Goal: Task Accomplishment & Management: Manage account settings

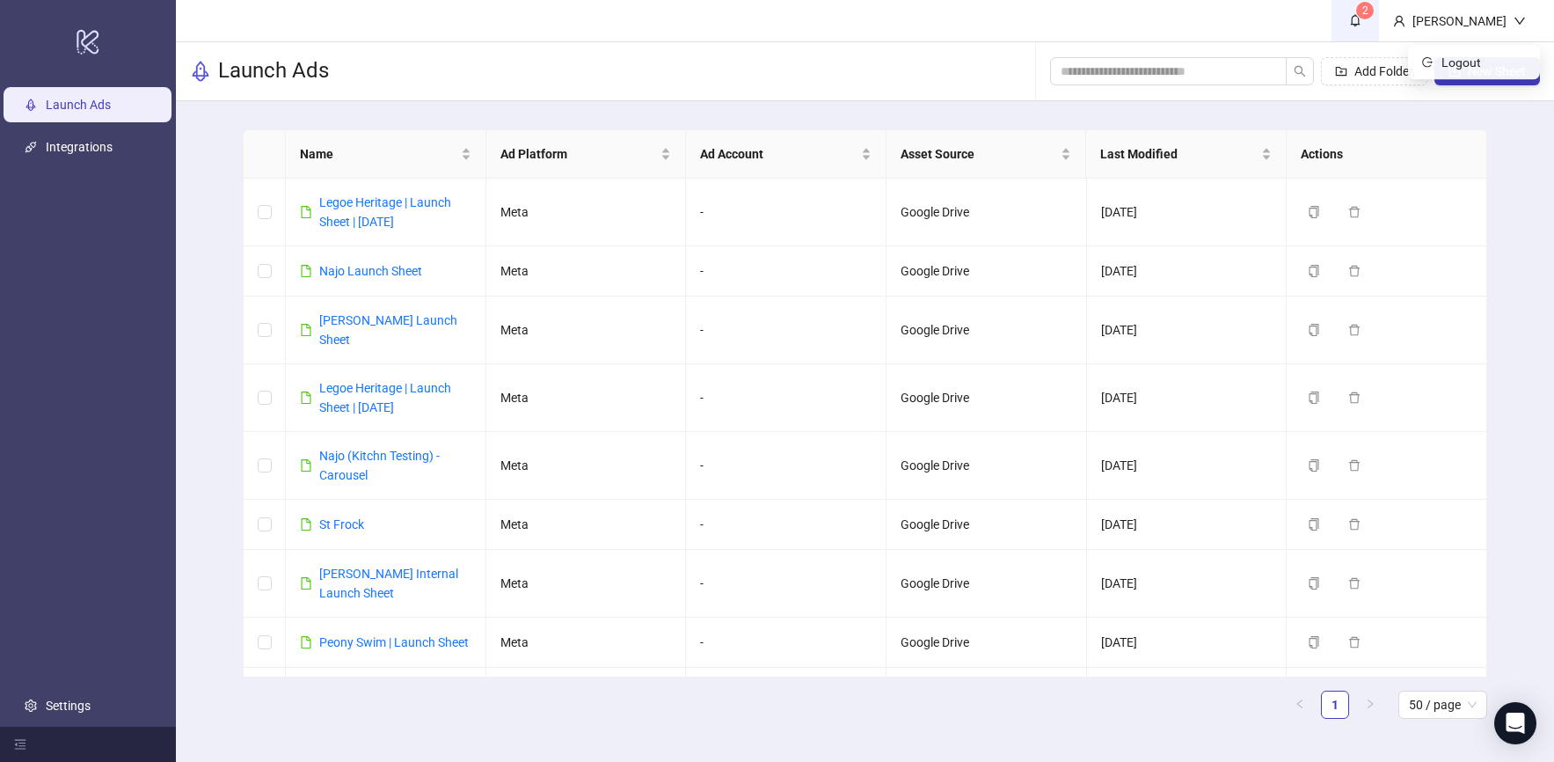
click at [1365, 21] on span "2" at bounding box center [1355, 20] width 19 height 19
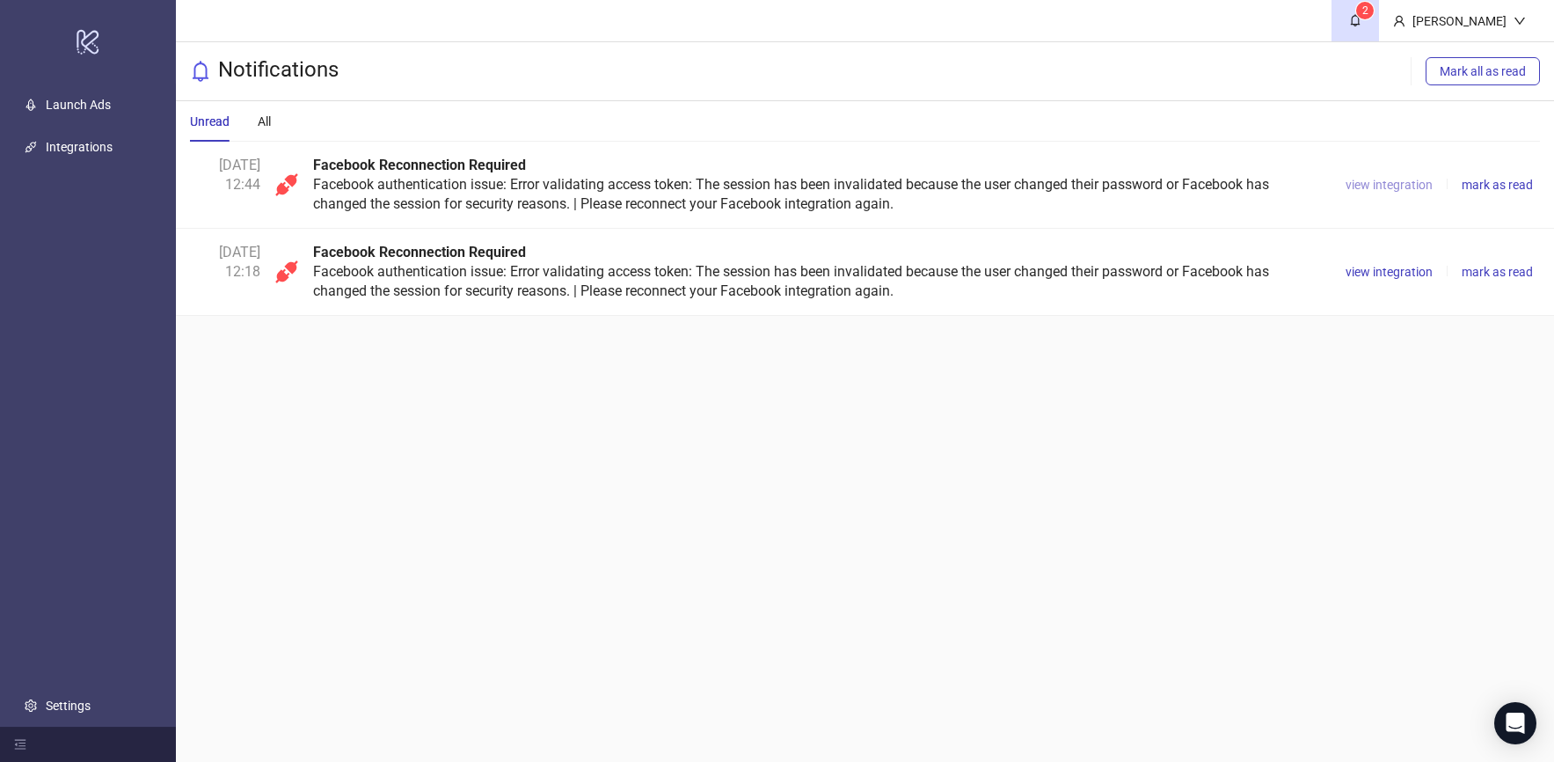
click at [1404, 184] on span "view integration" at bounding box center [1389, 185] width 87 height 14
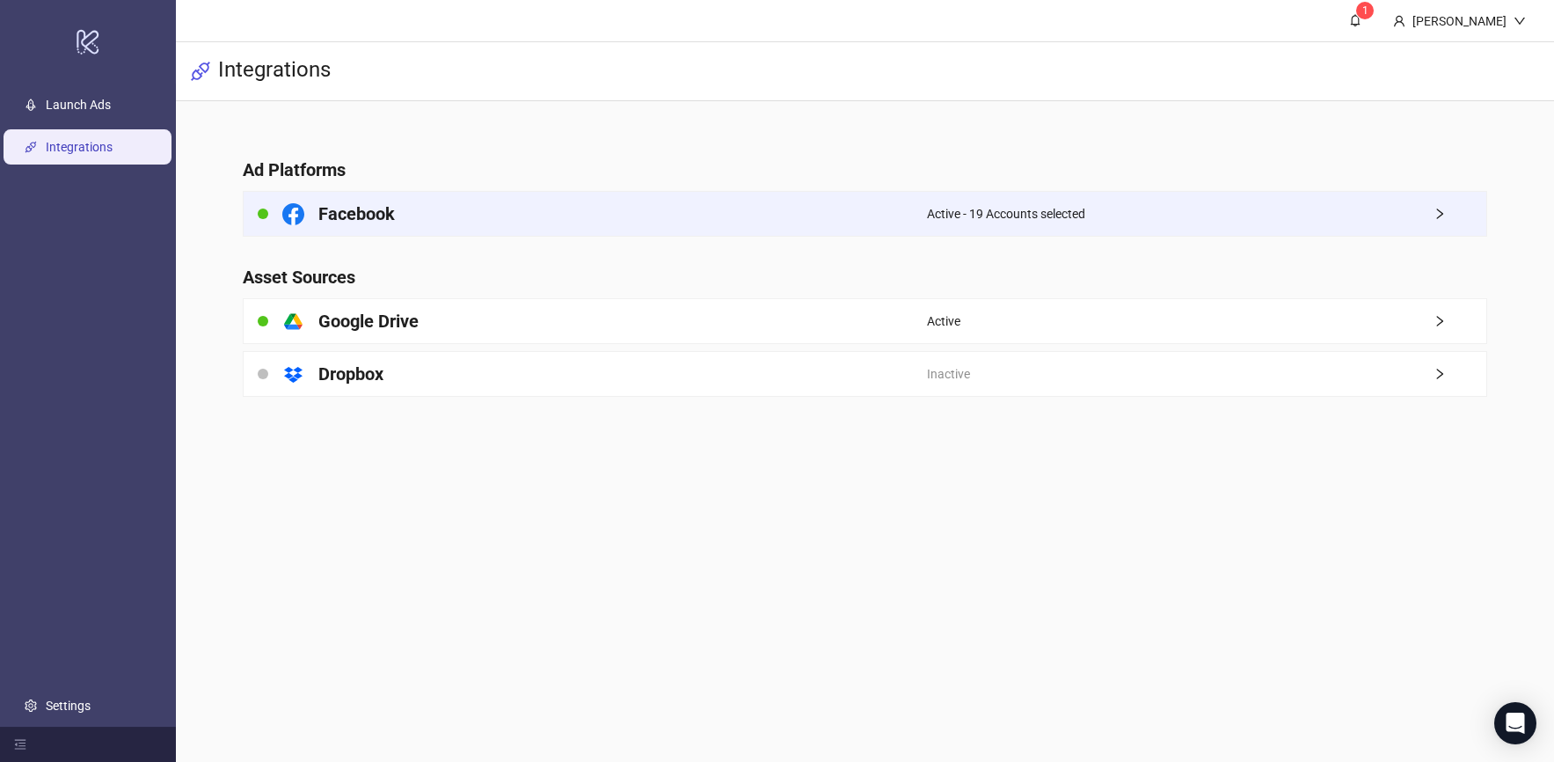
click at [1241, 215] on div "Active - 19 Accounts selected" at bounding box center [1206, 214] width 559 height 44
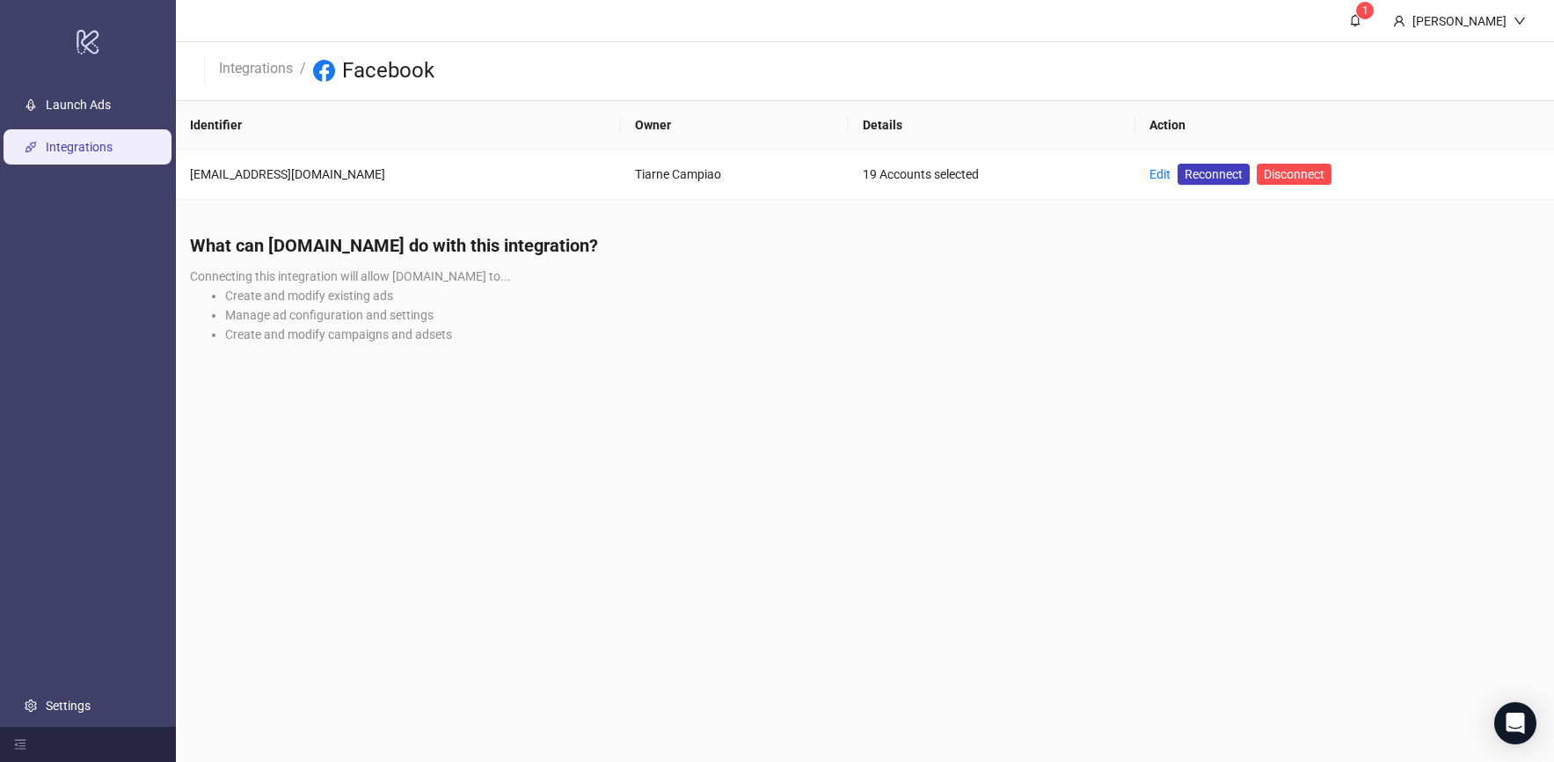
click at [1076, 251] on h4 "What can [DOMAIN_NAME] do with this integration?" at bounding box center [865, 245] width 1350 height 25
click at [1191, 178] on span "Reconnect" at bounding box center [1214, 174] width 58 height 19
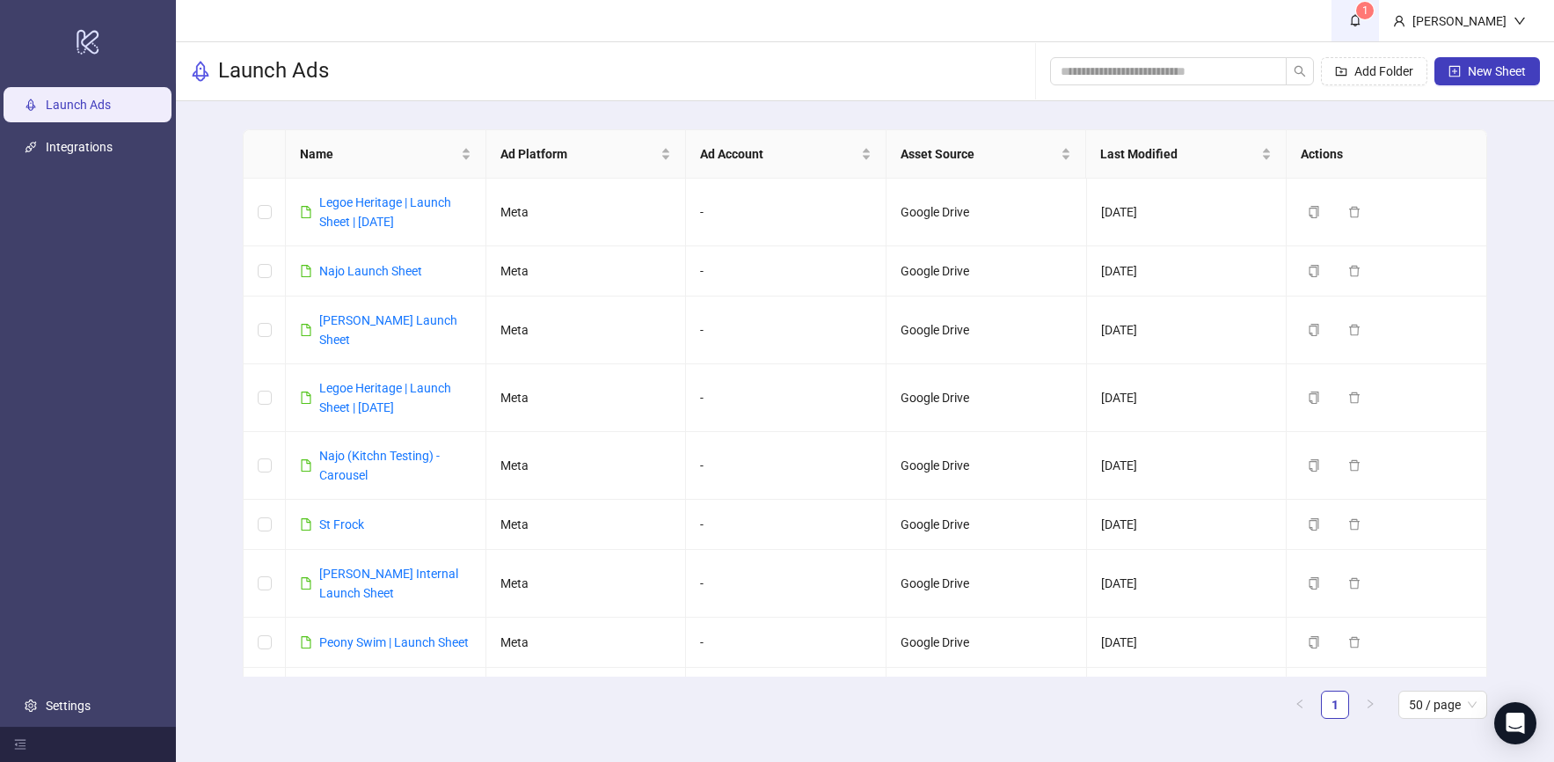
click at [1369, 19] on bdi "1" at bounding box center [1366, 11] width 6 height 18
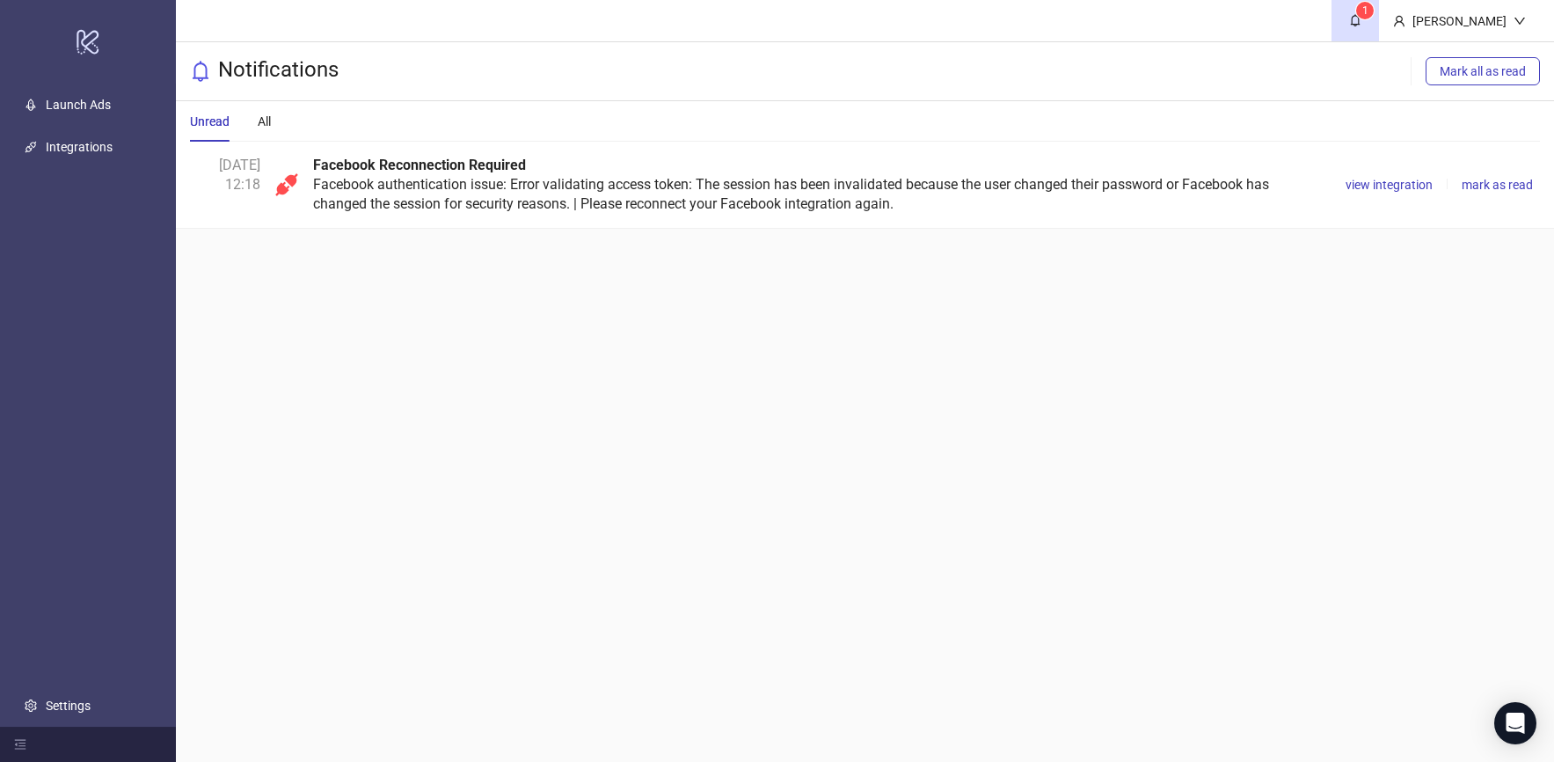
click at [1215, 200] on div "Facebook Reconnection Required Facebook authentication issue: Error validating …" at bounding box center [819, 185] width 1012 height 58
click at [1355, 181] on span "view integration" at bounding box center [1389, 185] width 87 height 14
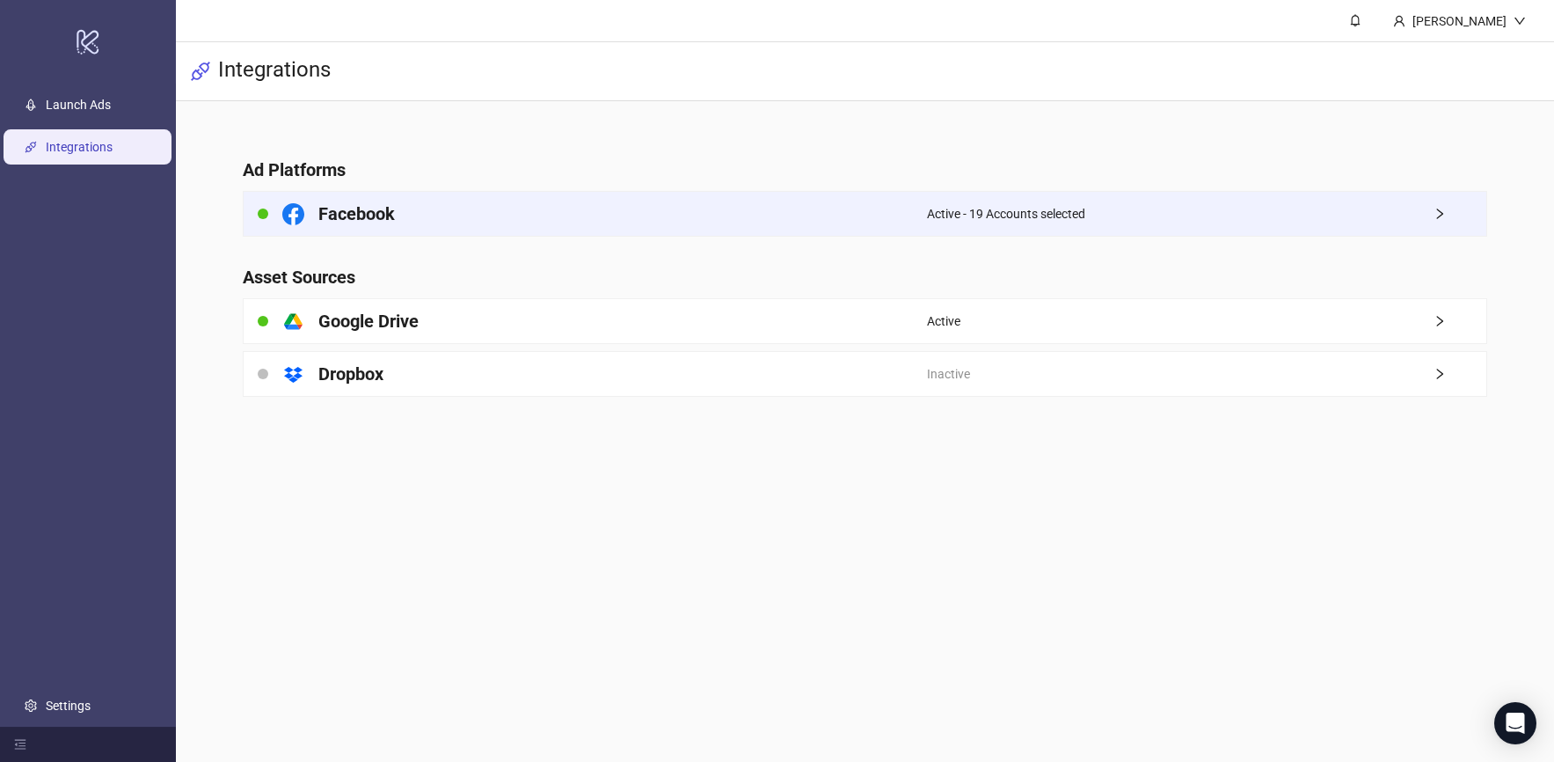
click at [1096, 221] on div "Active - 19 Accounts selected" at bounding box center [1206, 214] width 559 height 44
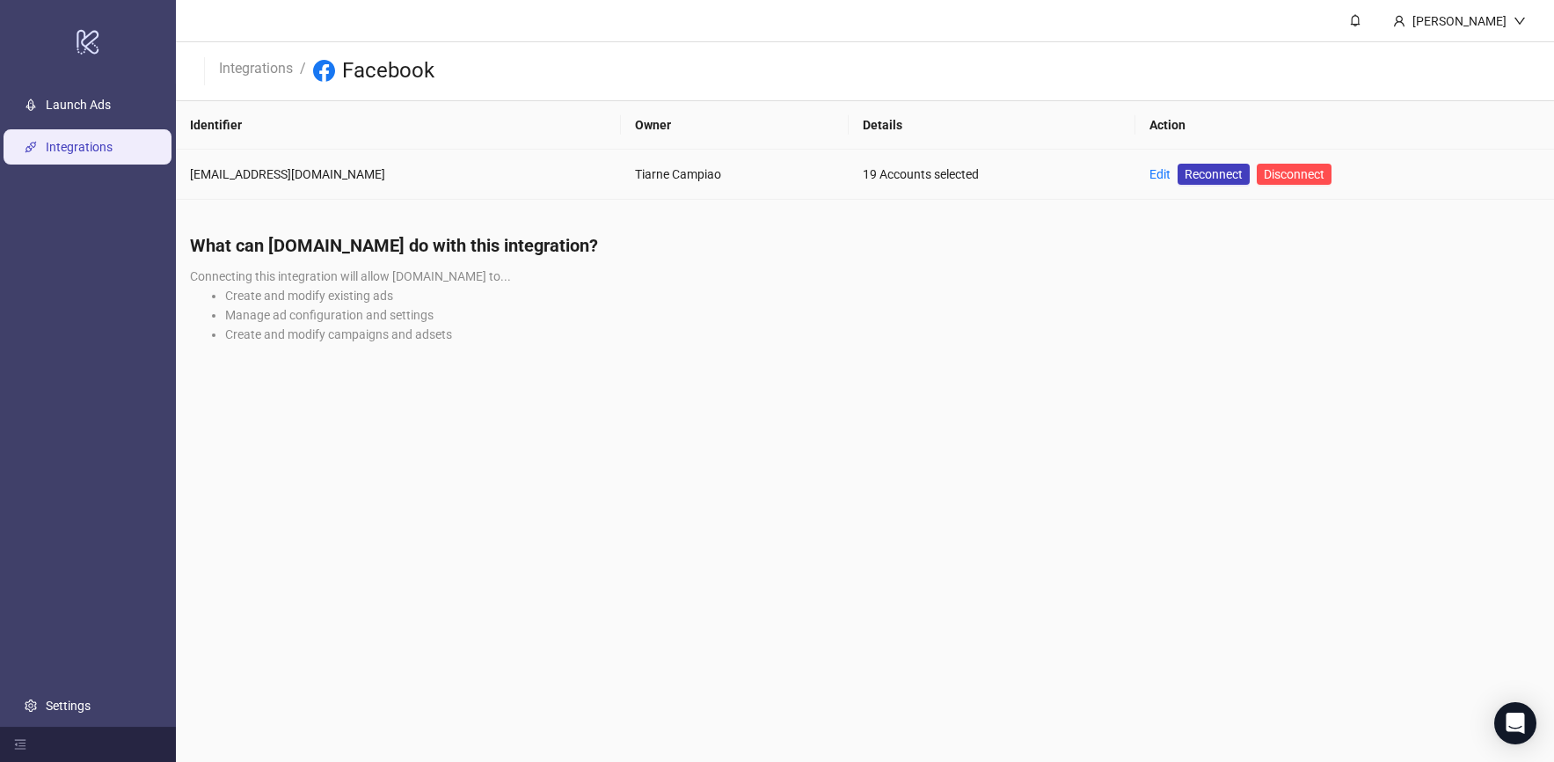
click at [282, 165] on div "[EMAIL_ADDRESS][DOMAIN_NAME]" at bounding box center [398, 174] width 417 height 19
click at [246, 73] on link "Integrations" at bounding box center [256, 66] width 81 height 19
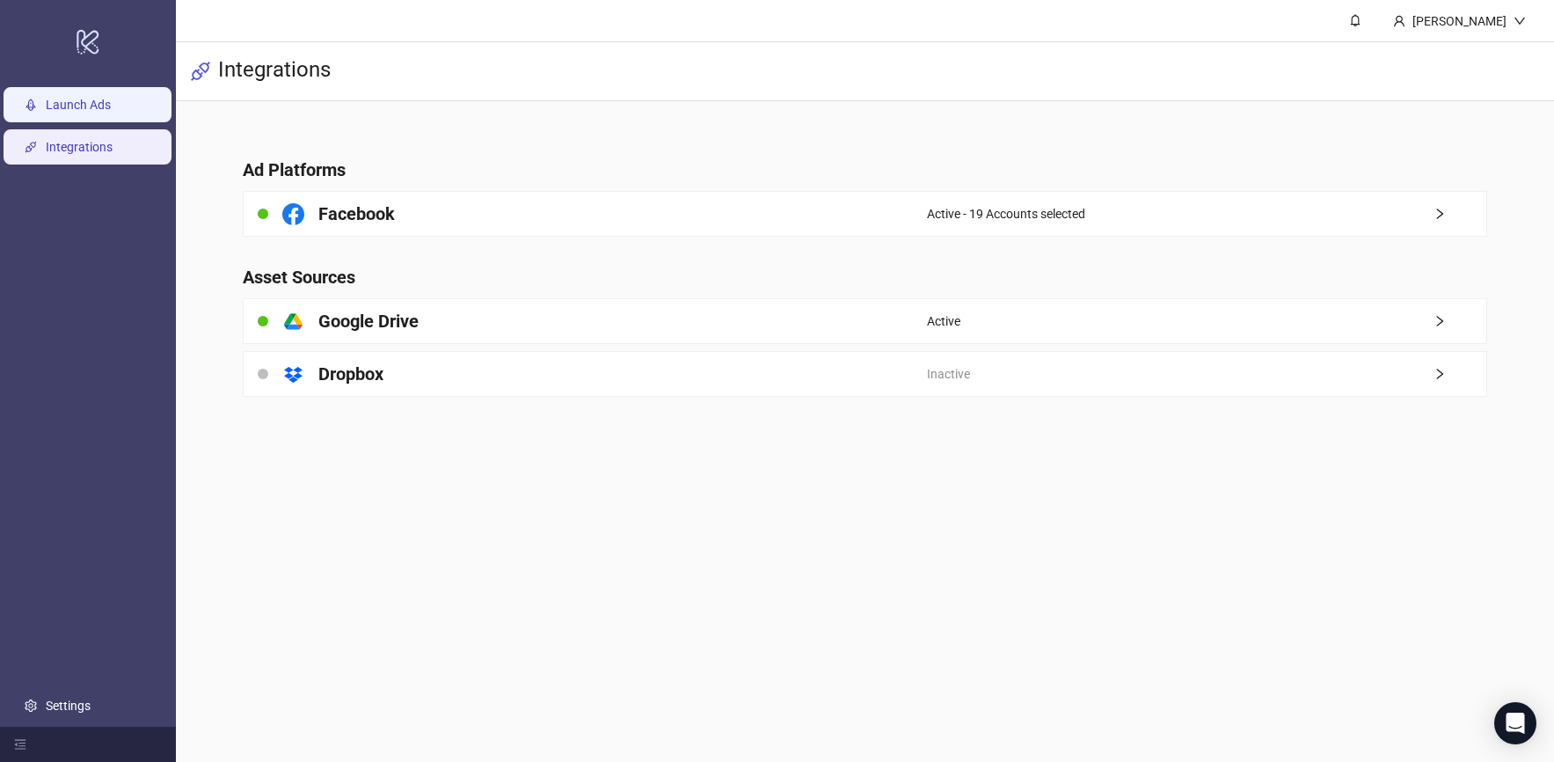
click at [111, 101] on link "Launch Ads" at bounding box center [78, 105] width 65 height 14
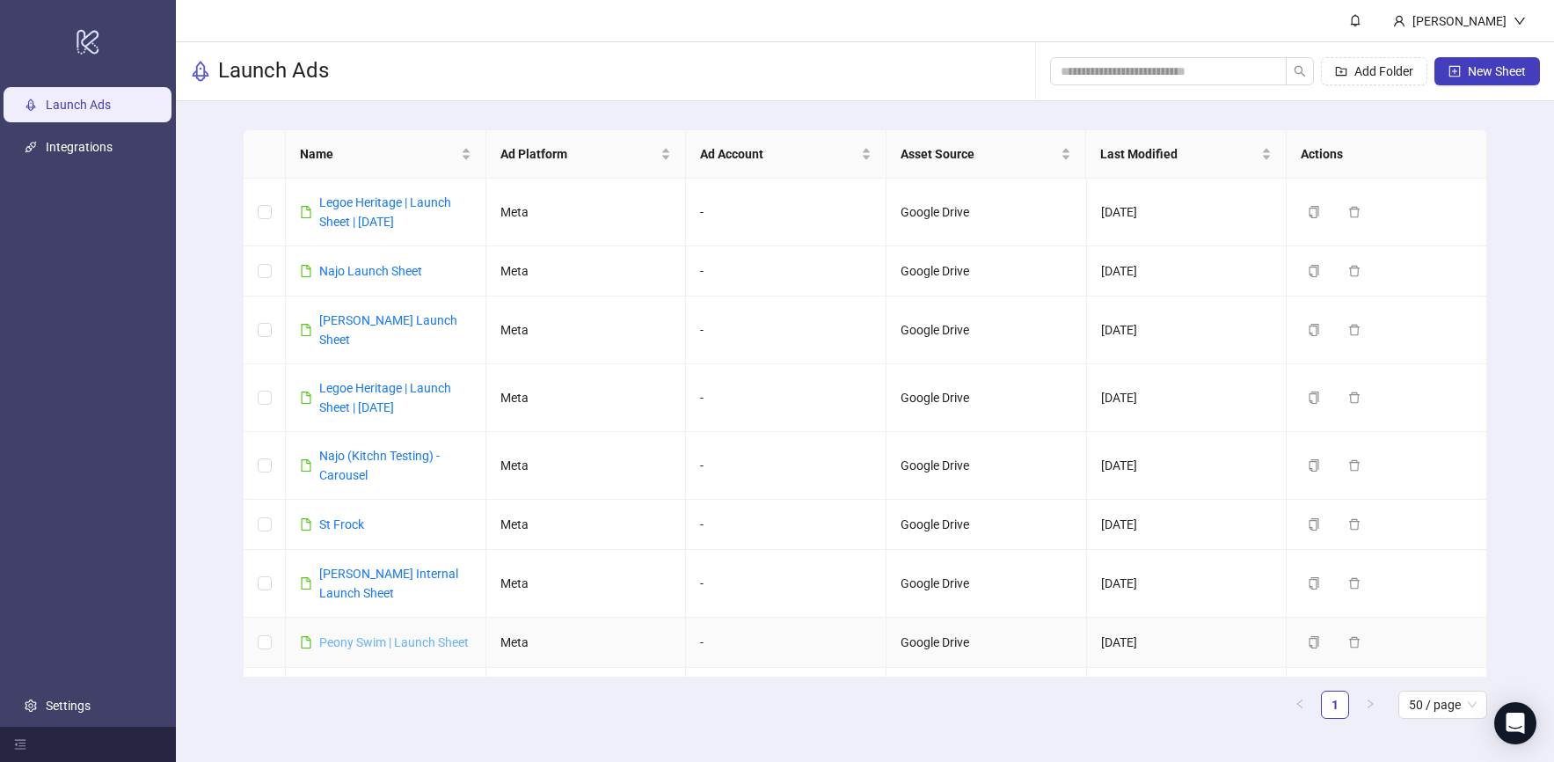
click at [382, 635] on link "Peony Swim | Launch Sheet" at bounding box center [394, 642] width 150 height 14
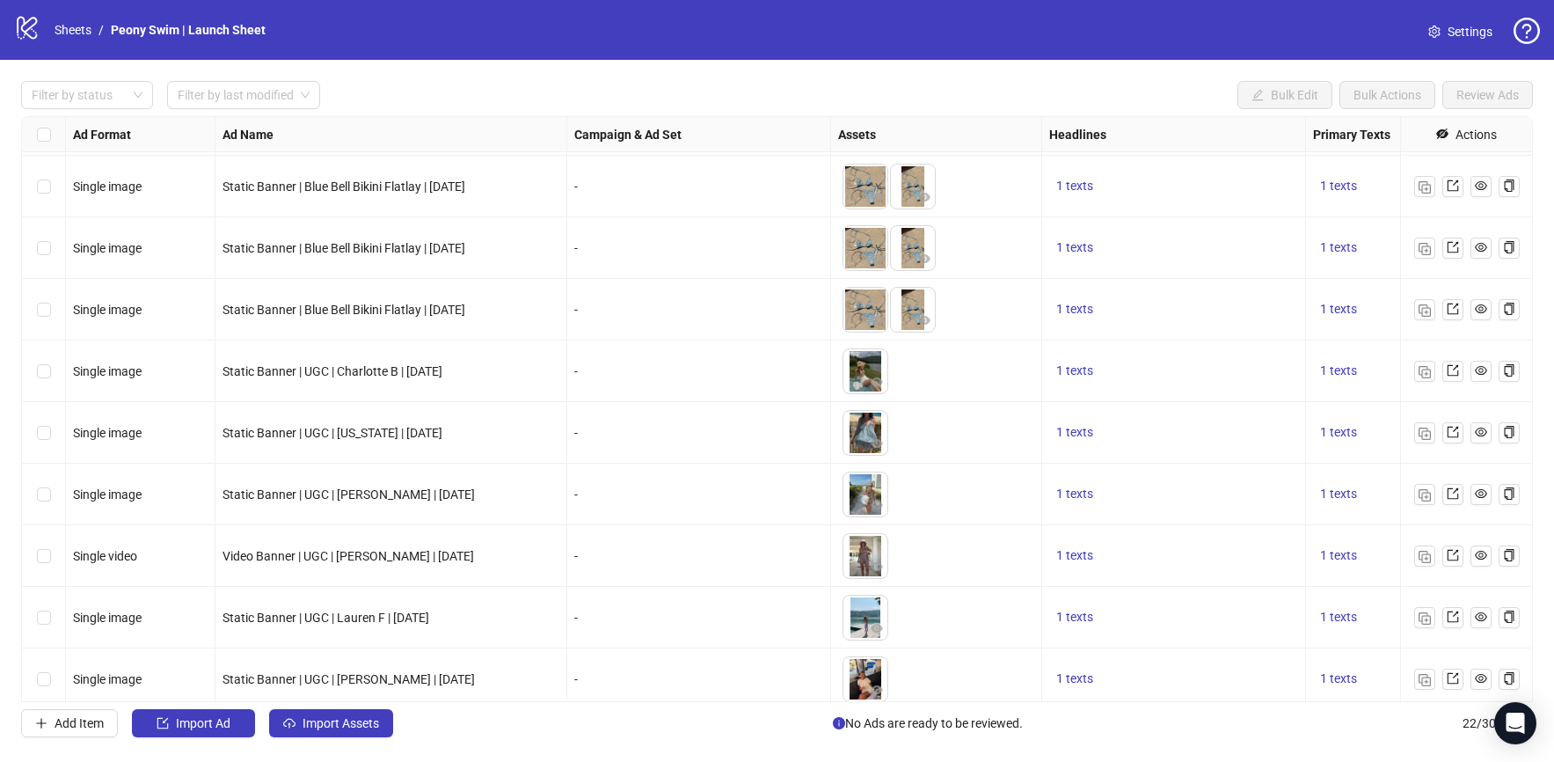
scroll to position [806, 0]
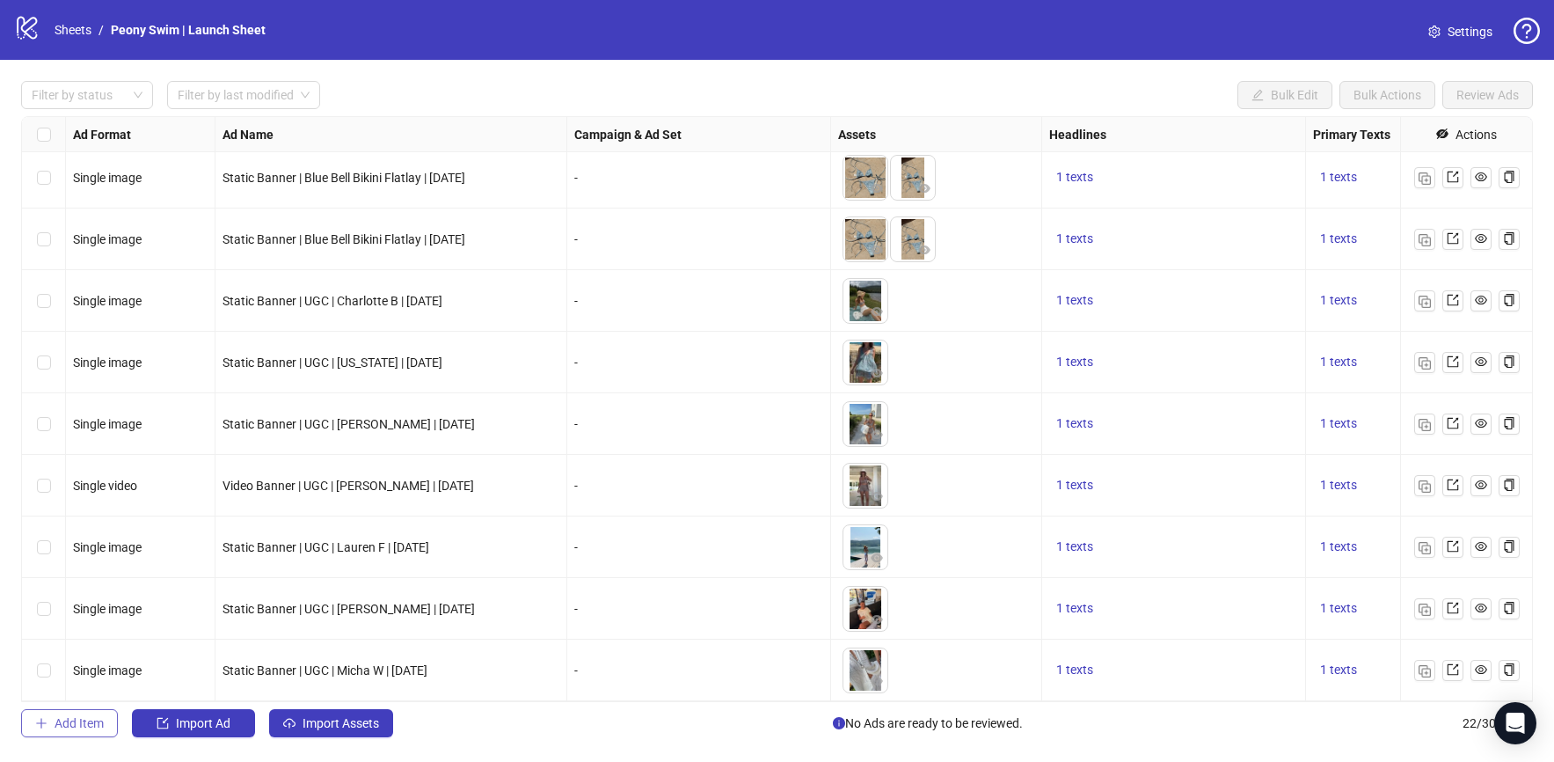
click at [69, 730] on button "Add Item" at bounding box center [69, 723] width 97 height 28
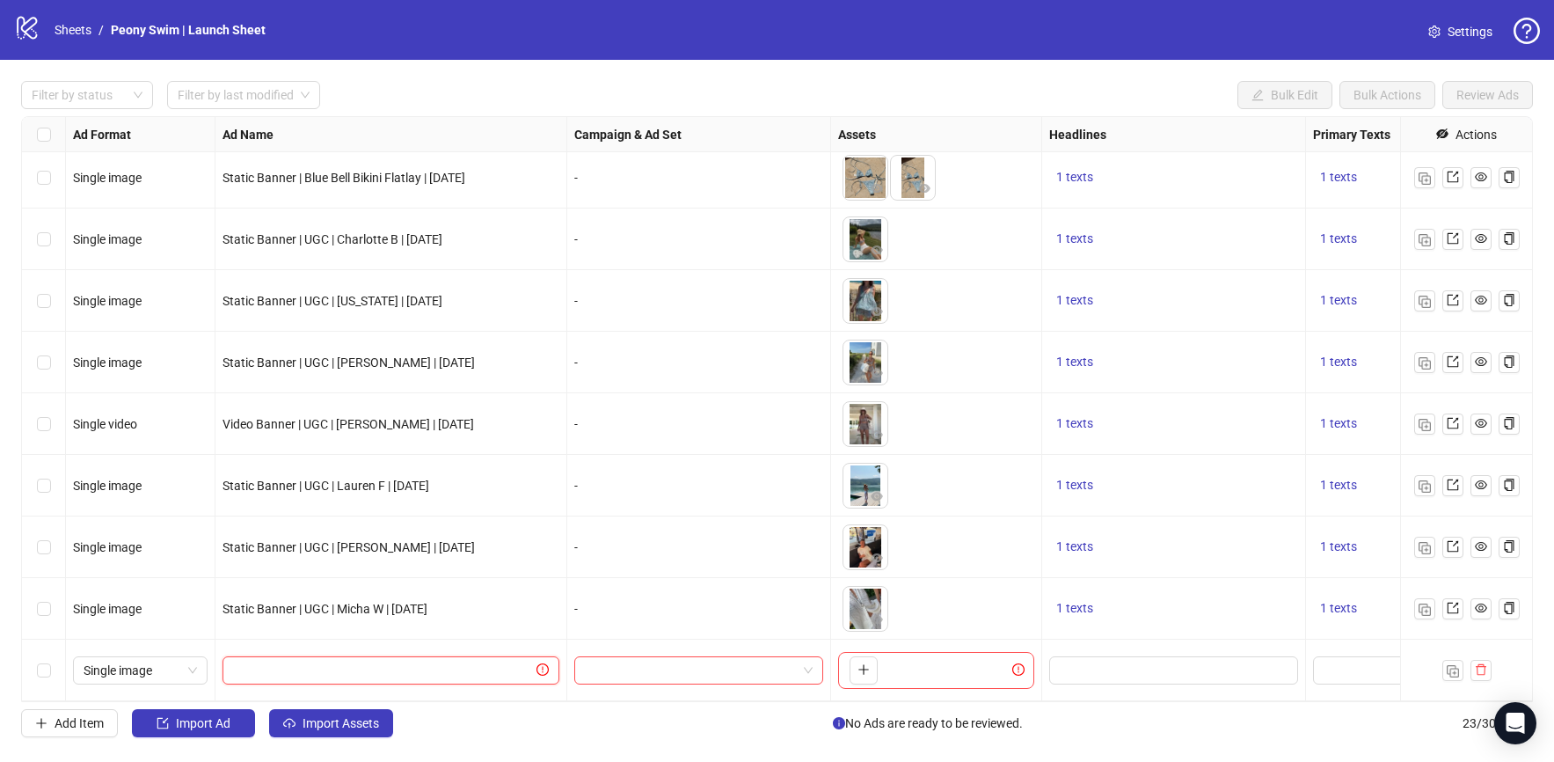
click at [489, 662] on input "text" at bounding box center [383, 670] width 300 height 19
click at [657, 670] on input "search" at bounding box center [691, 670] width 212 height 26
click at [700, 616] on div "No data No data" at bounding box center [699, 608] width 207 height 57
click at [1438, 26] on icon "setting" at bounding box center [1435, 32] width 12 height 12
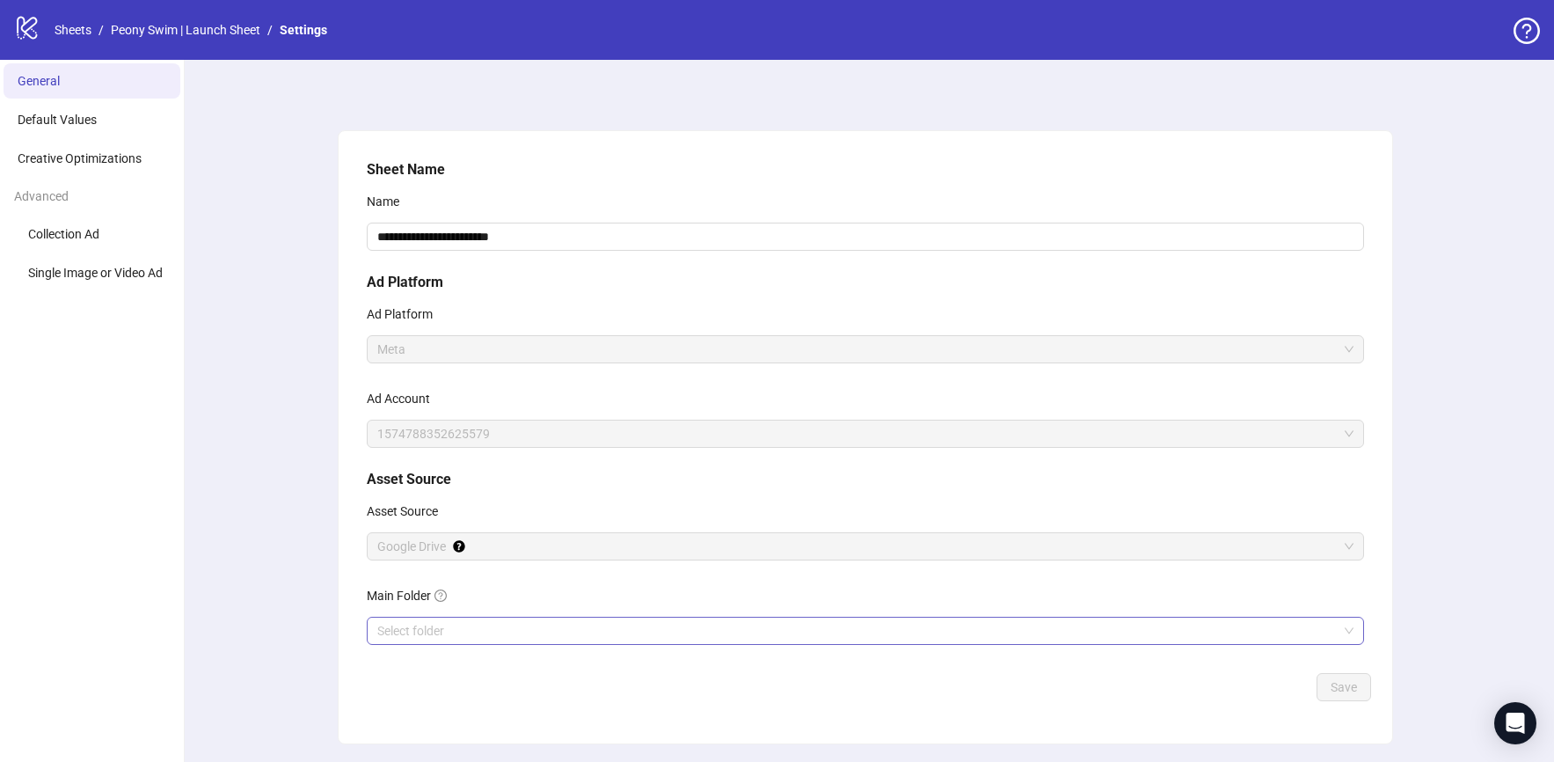
click at [518, 624] on input "Main Folder" at bounding box center [857, 631] width 961 height 26
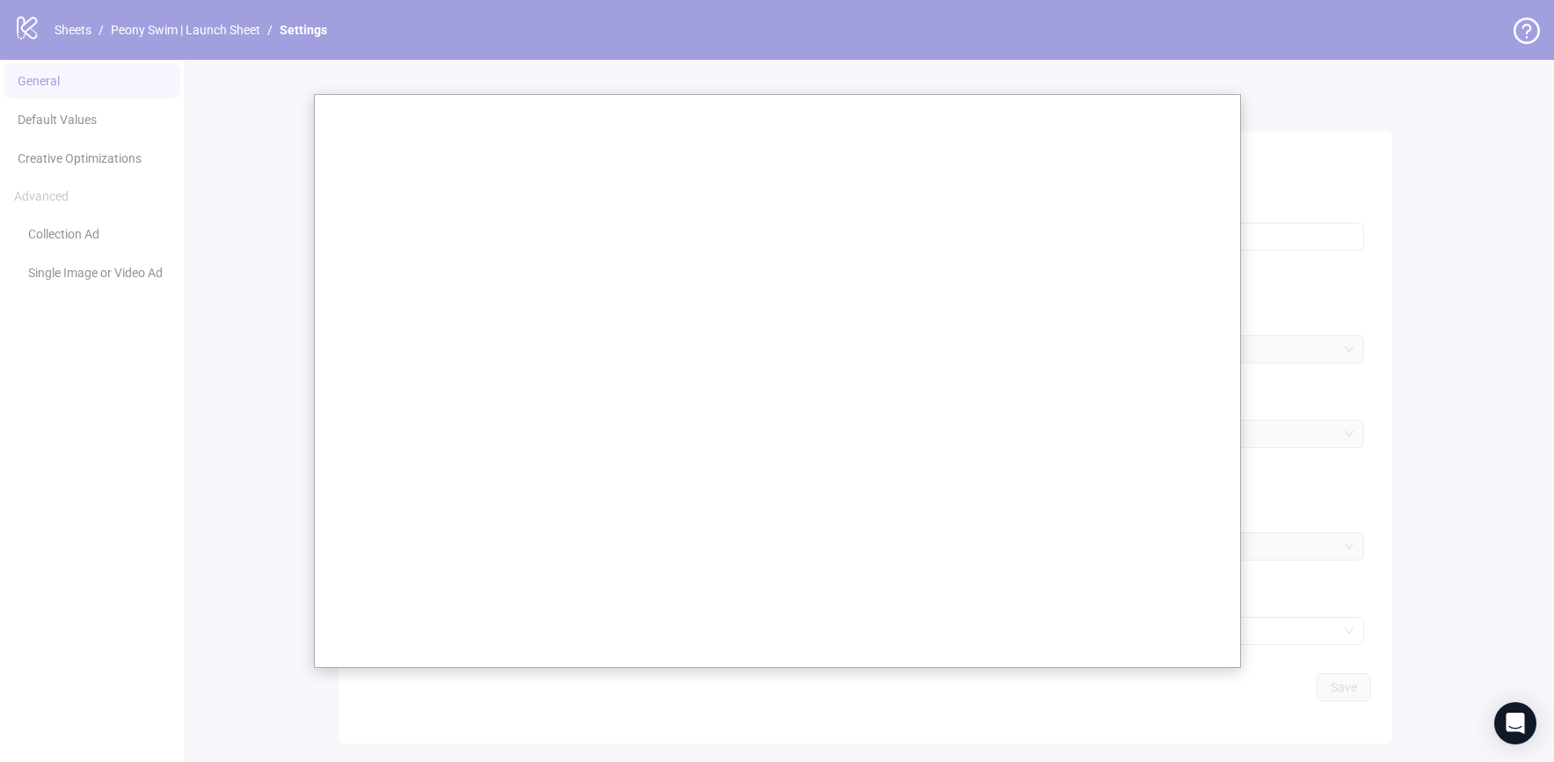
click at [272, 527] on div at bounding box center [777, 407] width 1554 height 815
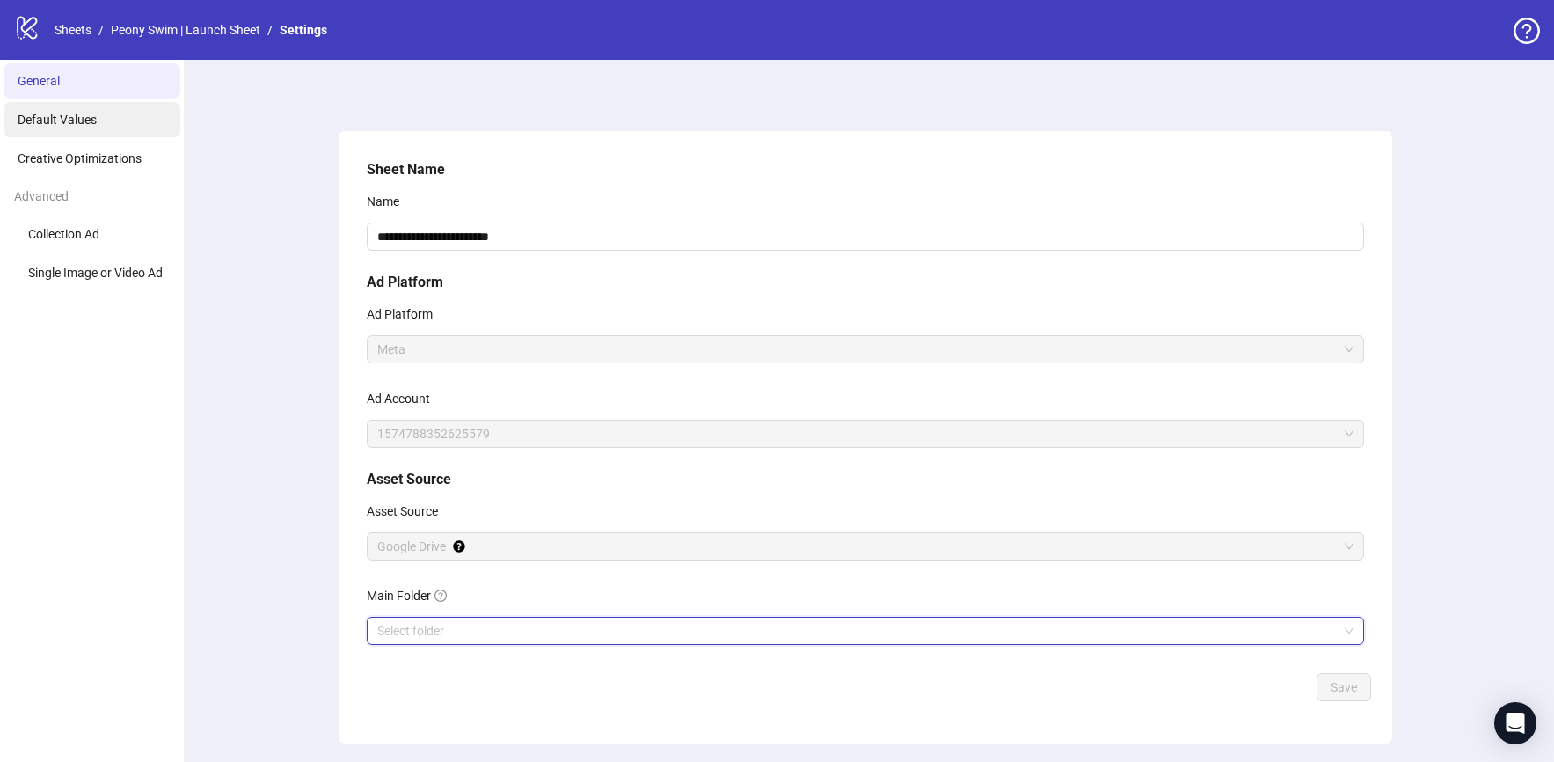
click at [91, 121] on span "Default Values" at bounding box center [57, 120] width 79 height 14
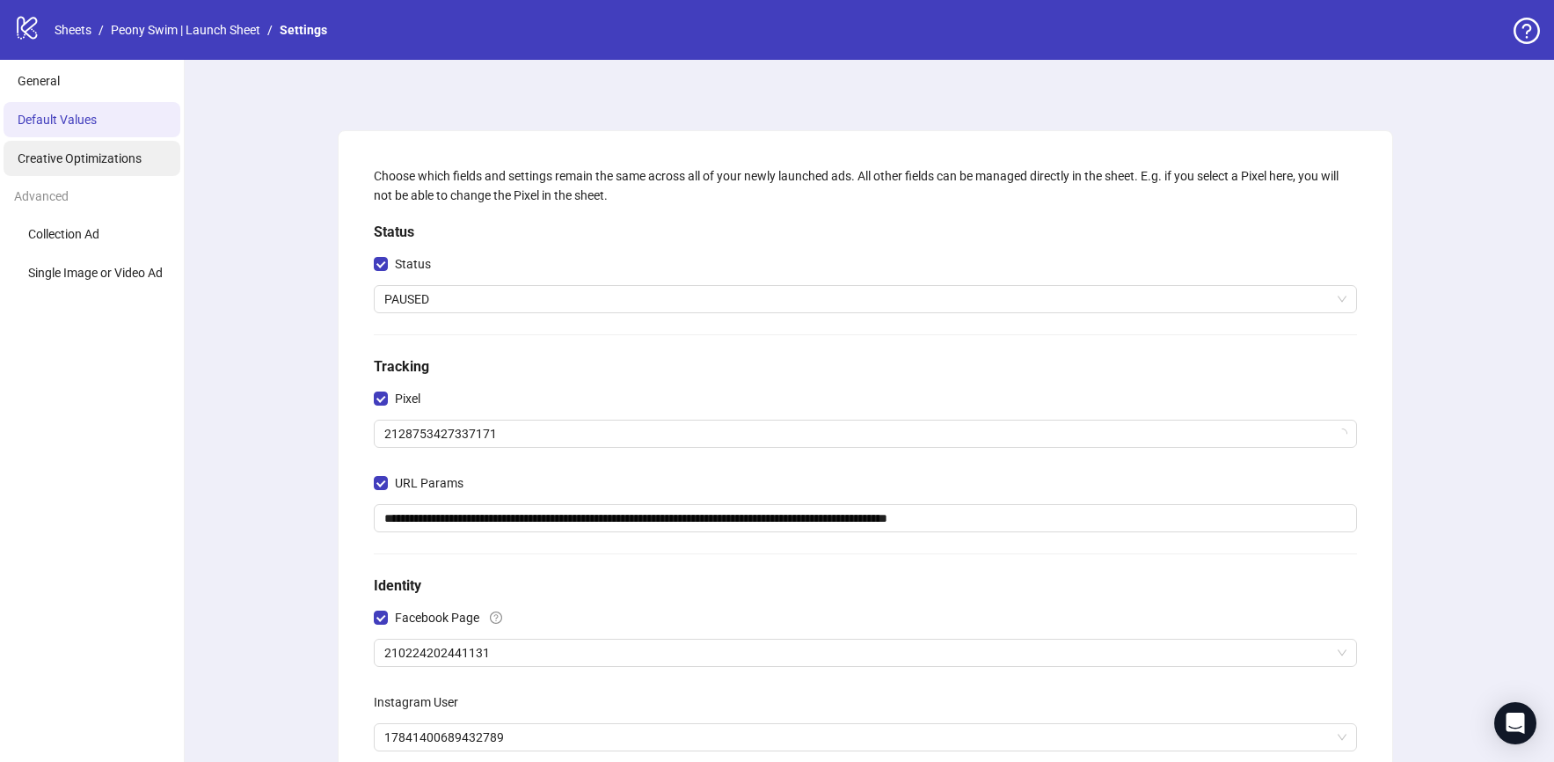
click at [113, 169] on li "Creative Optimizations" at bounding box center [92, 158] width 177 height 35
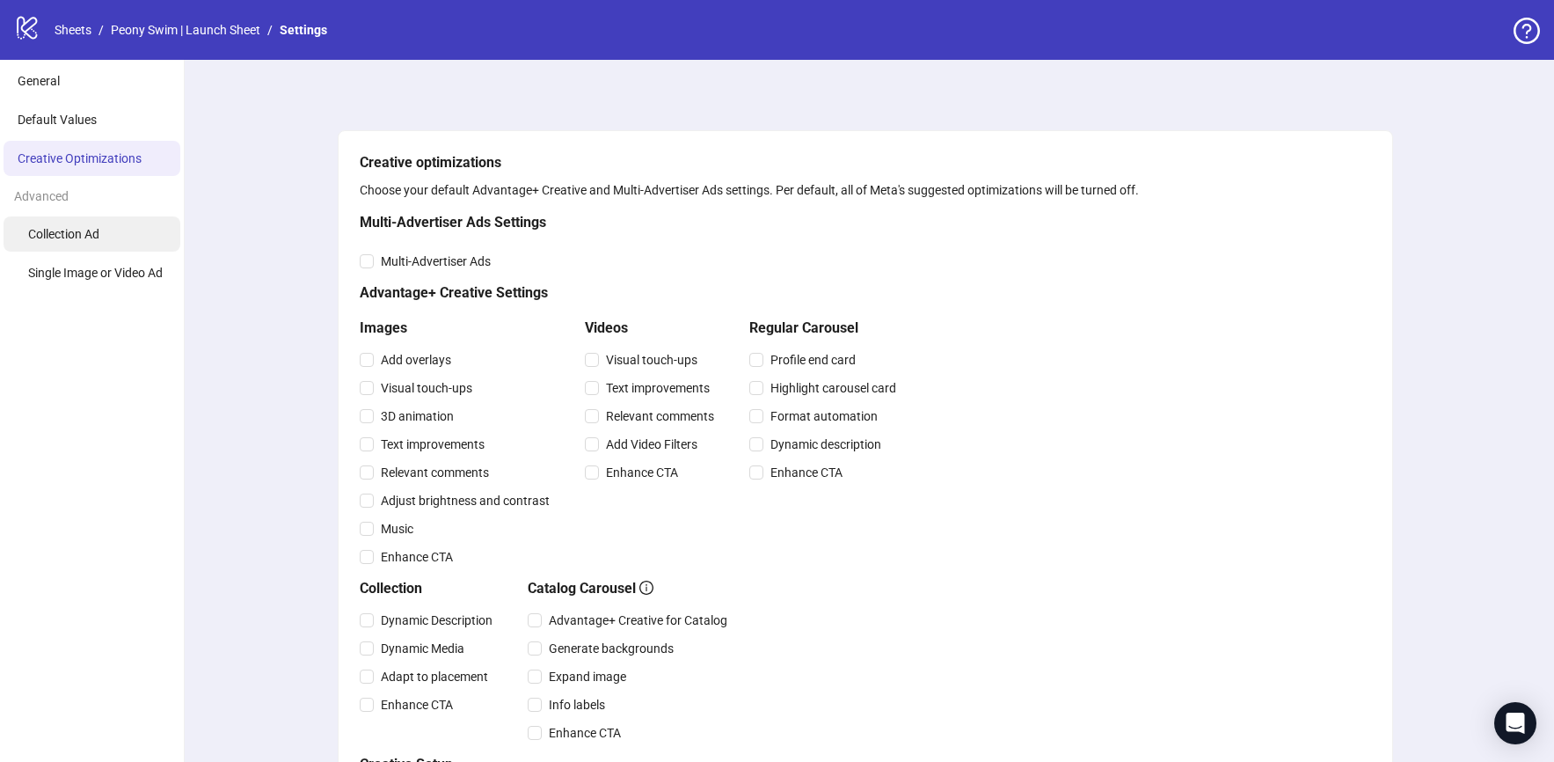
click at [118, 226] on li "Collection Ad" at bounding box center [92, 233] width 177 height 35
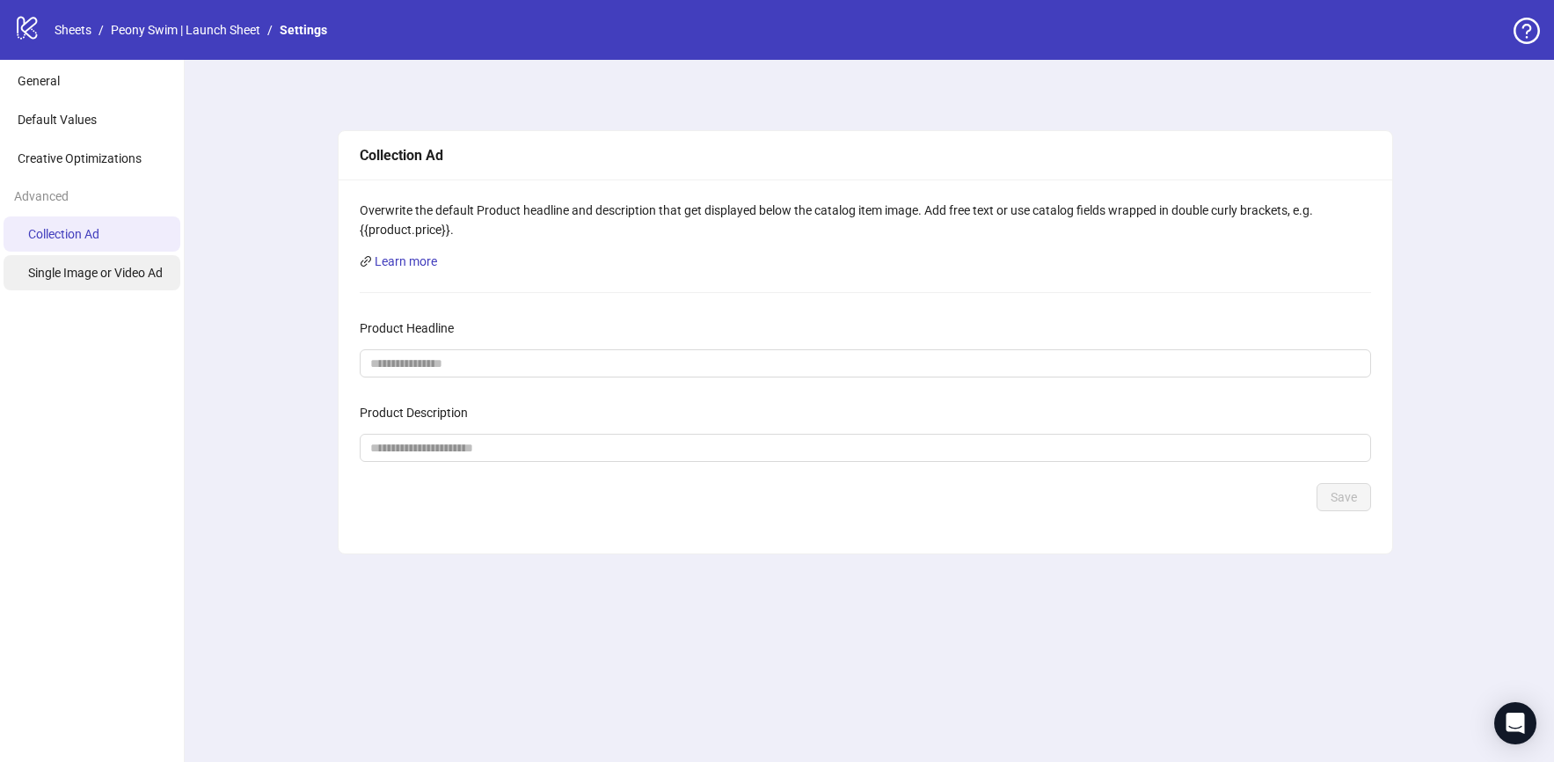
click at [124, 281] on li "Single Image or Video Ad" at bounding box center [92, 272] width 177 height 35
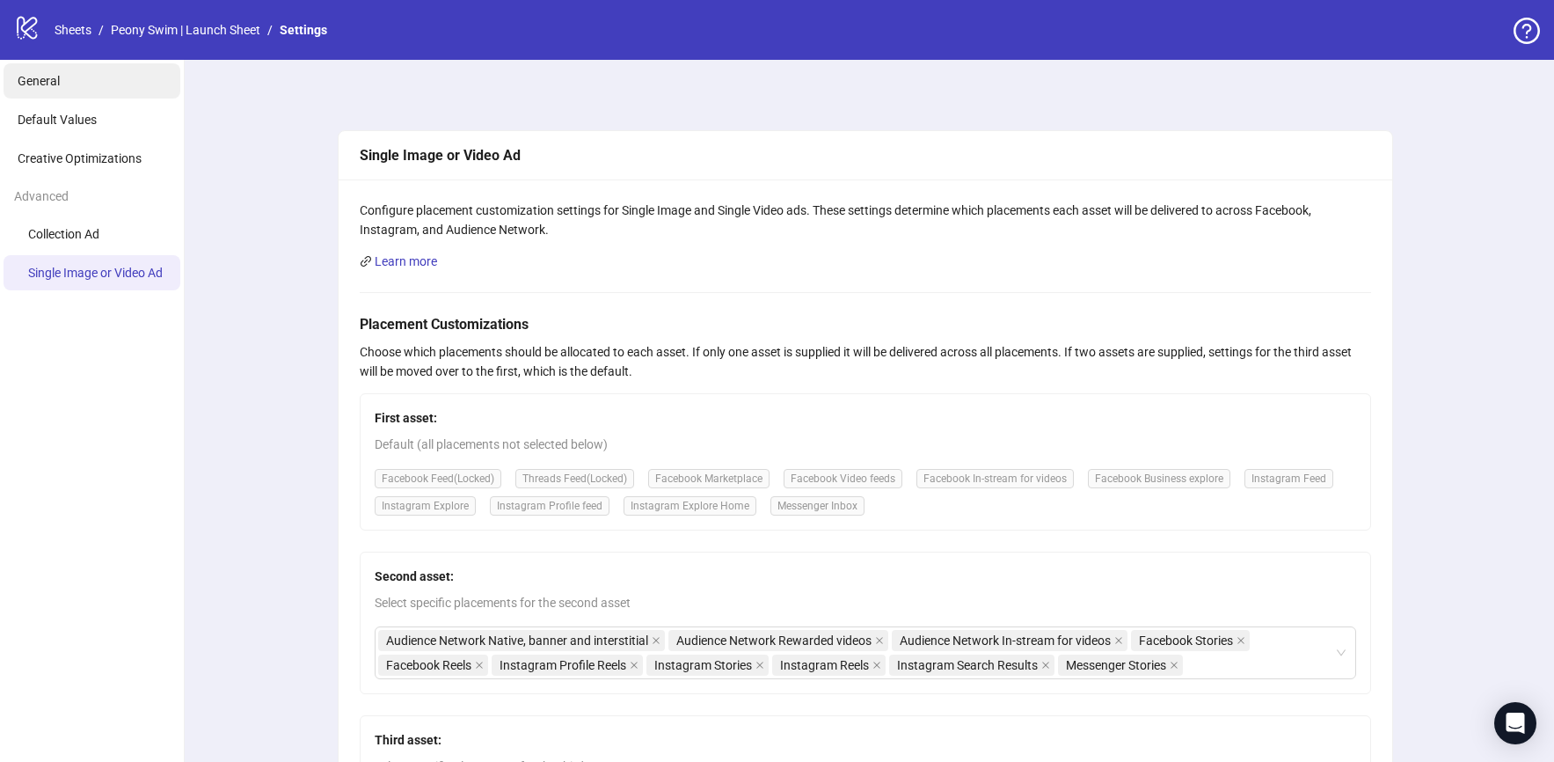
click at [65, 69] on li "General" at bounding box center [92, 80] width 177 height 35
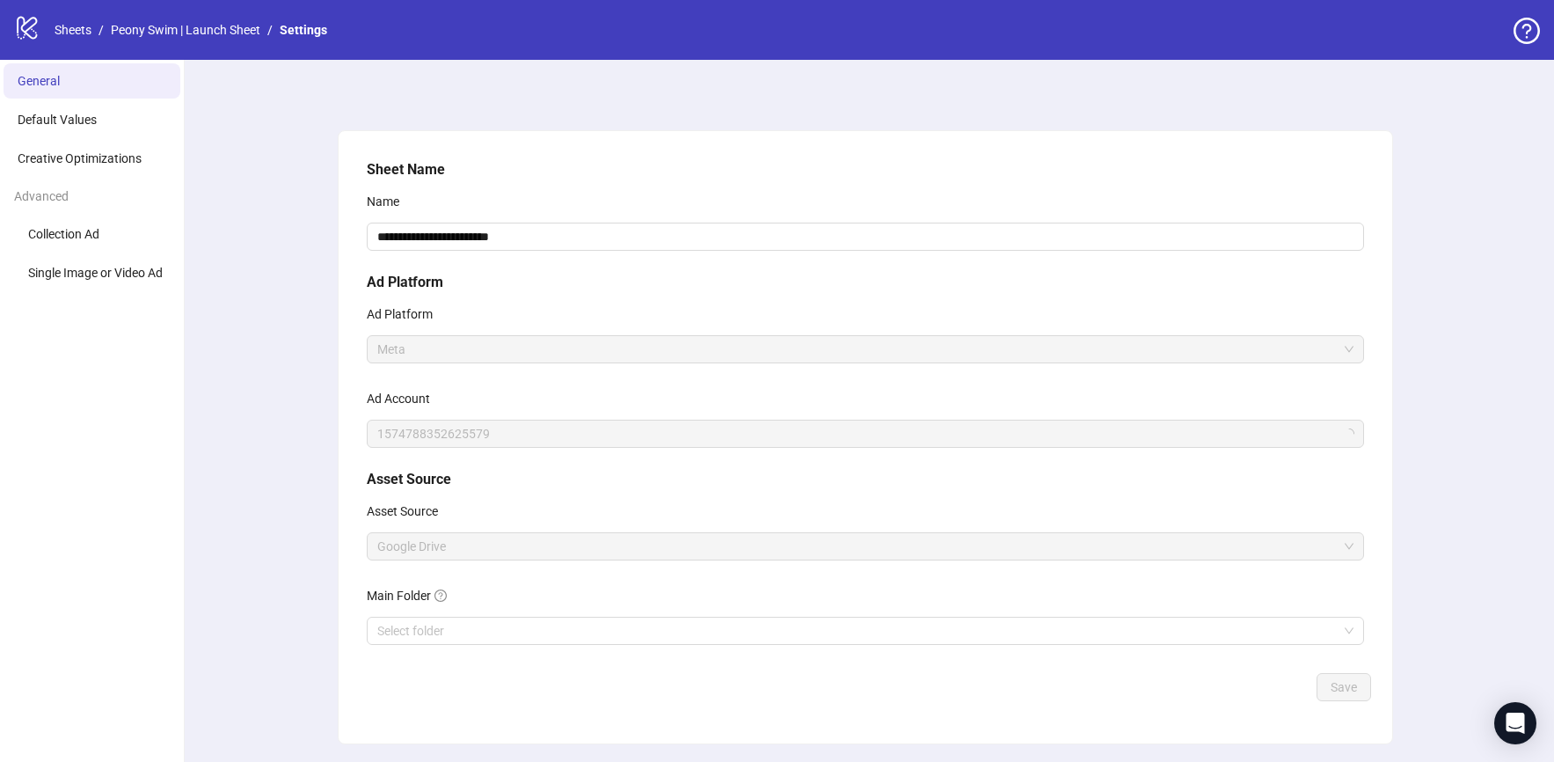
click at [40, 20] on div "logo/logo-mobile Sheets / Peony Swim | Launch Sheet / Settings" at bounding box center [174, 30] width 320 height 32
click at [25, 25] on icon "logo/logo-mobile" at bounding box center [27, 27] width 26 height 26
click at [1539, 25] on icon "question-circle" at bounding box center [1527, 31] width 26 height 26
click at [84, 32] on link "Sheets" at bounding box center [73, 29] width 44 height 19
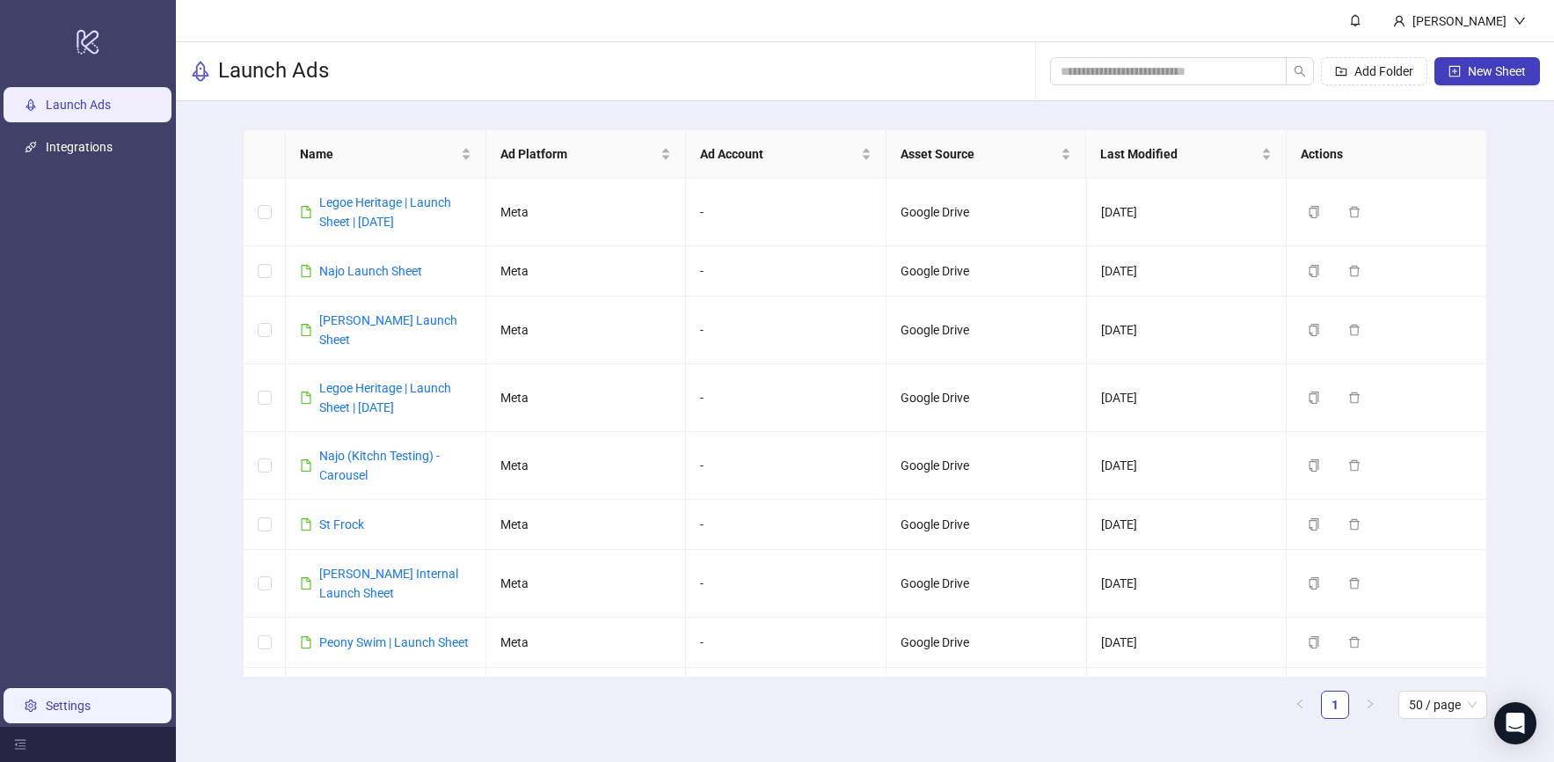
click at [46, 698] on link "Settings" at bounding box center [68, 705] width 45 height 14
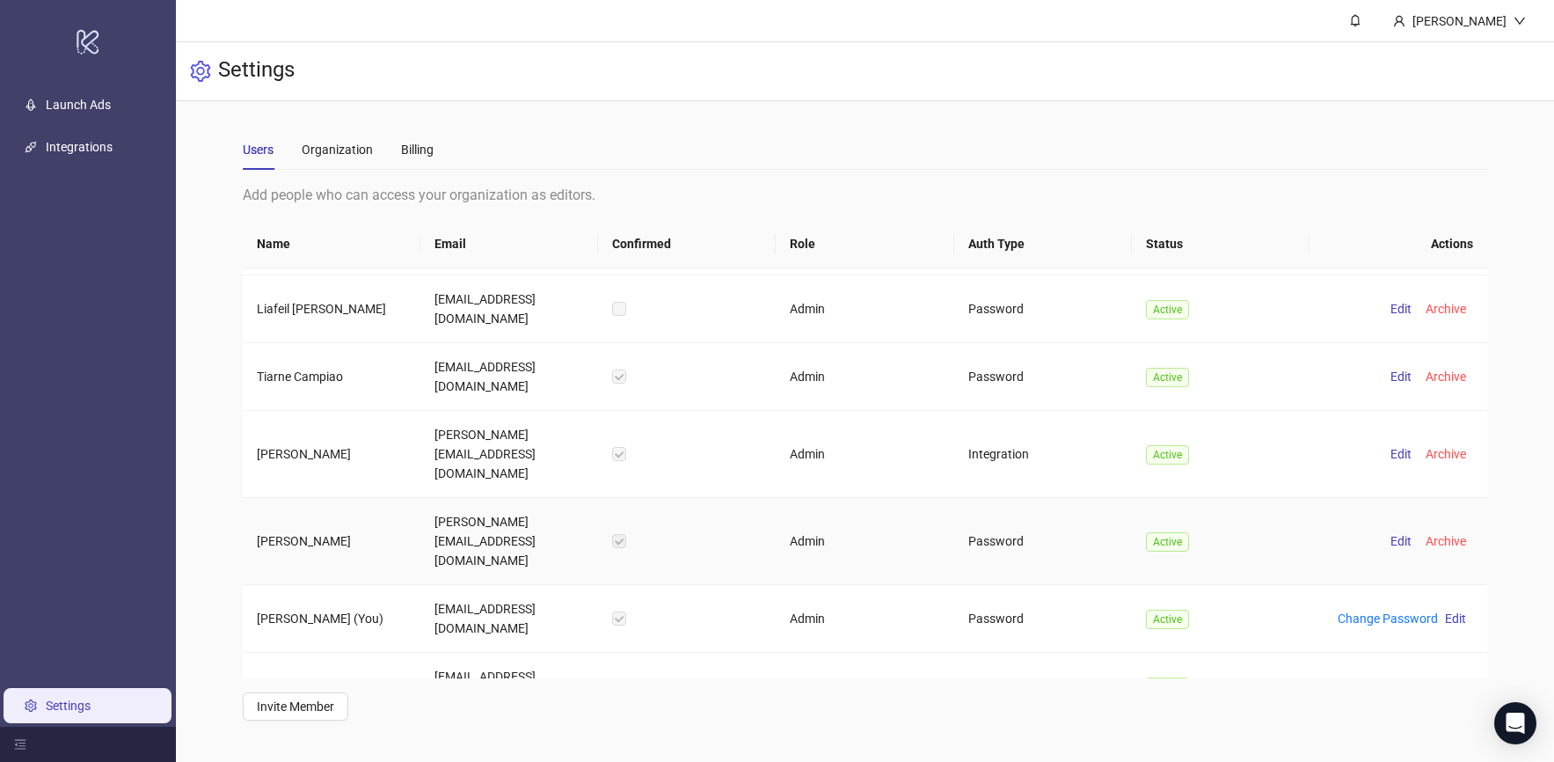
scroll to position [267, 0]
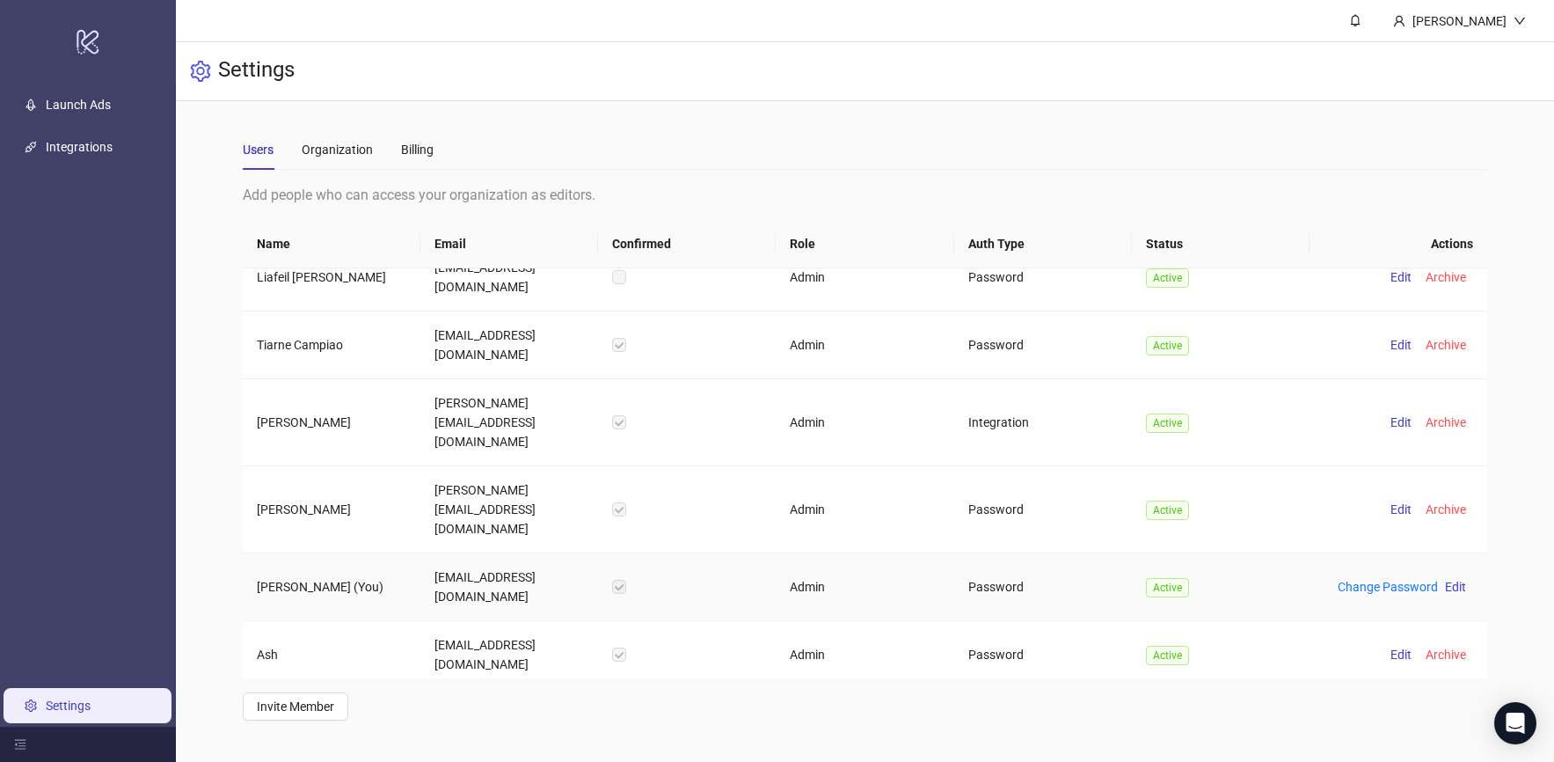
click at [987, 553] on td "Password" at bounding box center [1043, 587] width 178 height 68
click at [1071, 553] on td "Password" at bounding box center [1043, 587] width 178 height 68
drag, startPoint x: 409, startPoint y: 642, endPoint x: 253, endPoint y: 642, distance: 155.7
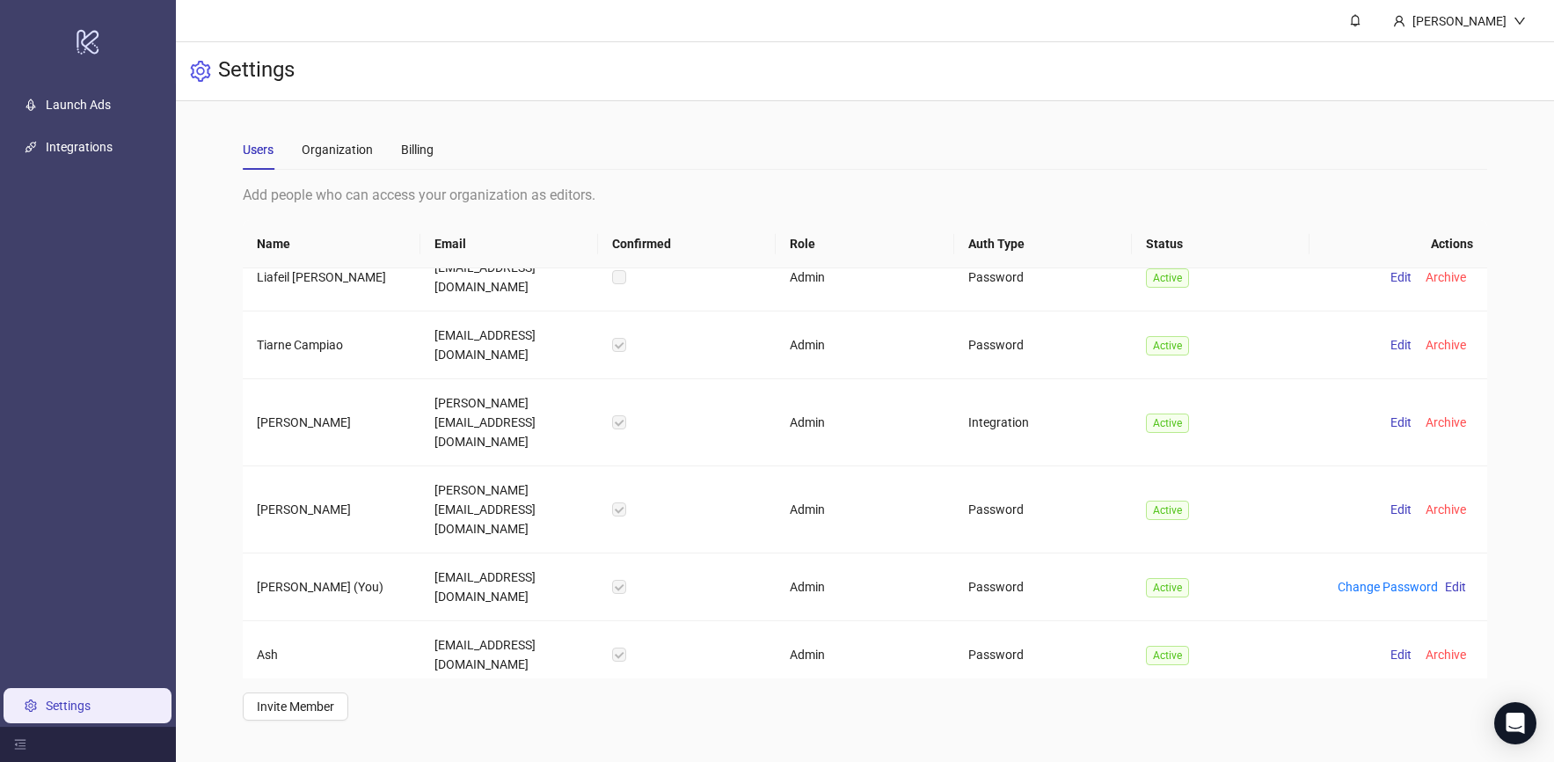
click at [254, 689] on td "[PERSON_NAME]" at bounding box center [332, 722] width 178 height 67
copy td "[PERSON_NAME]"
click at [84, 154] on link "Integrations" at bounding box center [79, 147] width 67 height 14
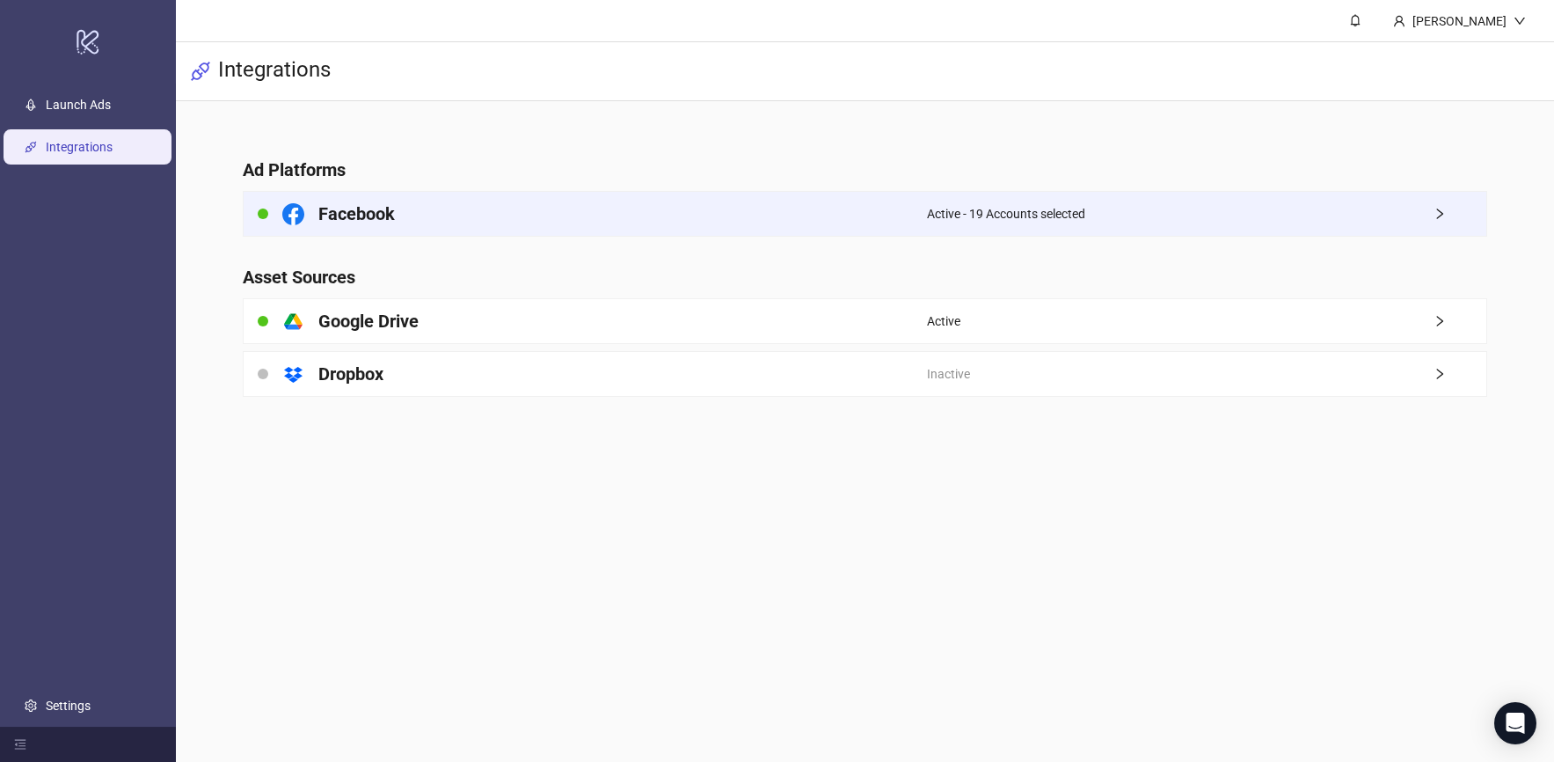
click at [388, 234] on div "Facebook" at bounding box center [586, 214] width 684 height 44
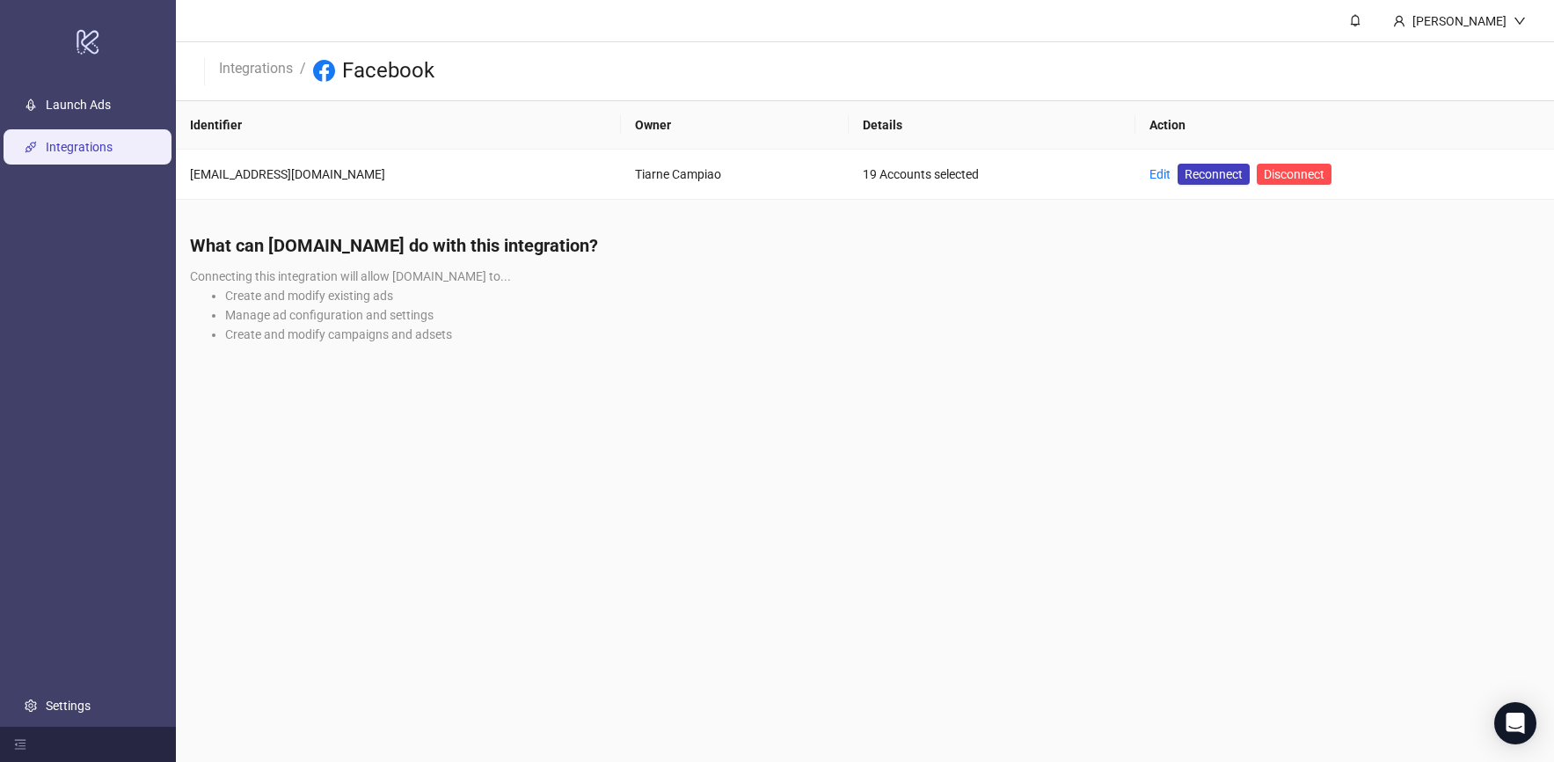
click at [1303, 102] on th "Action" at bounding box center [1345, 125] width 419 height 48
